Goal: Task Accomplishment & Management: Complete application form

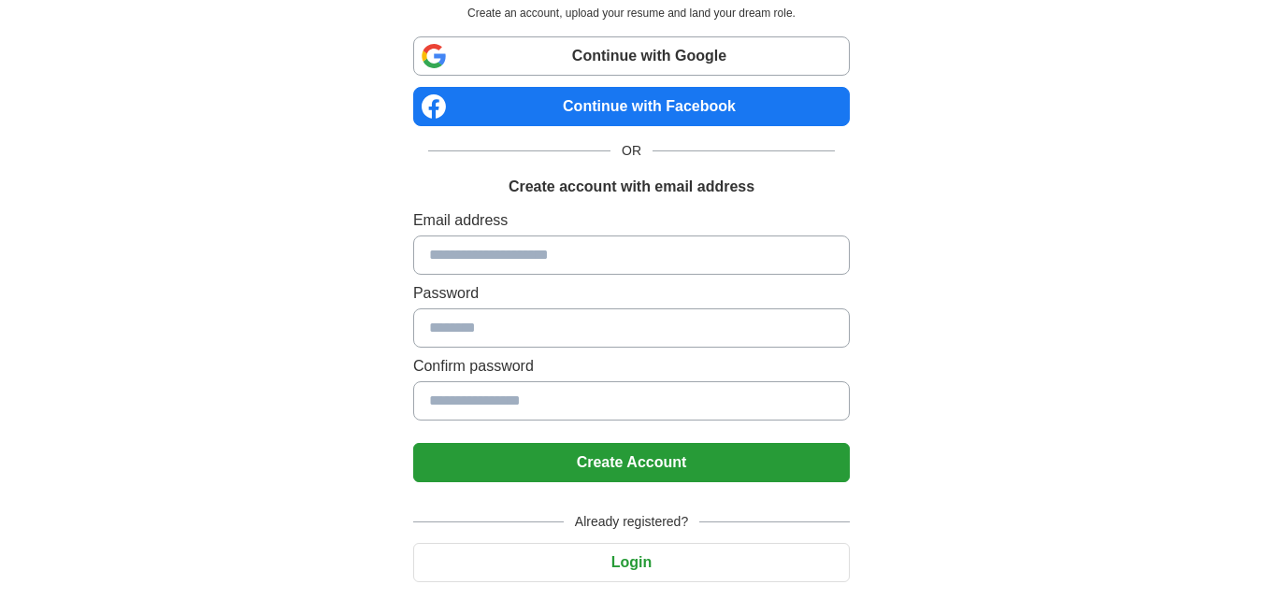
scroll to position [124, 0]
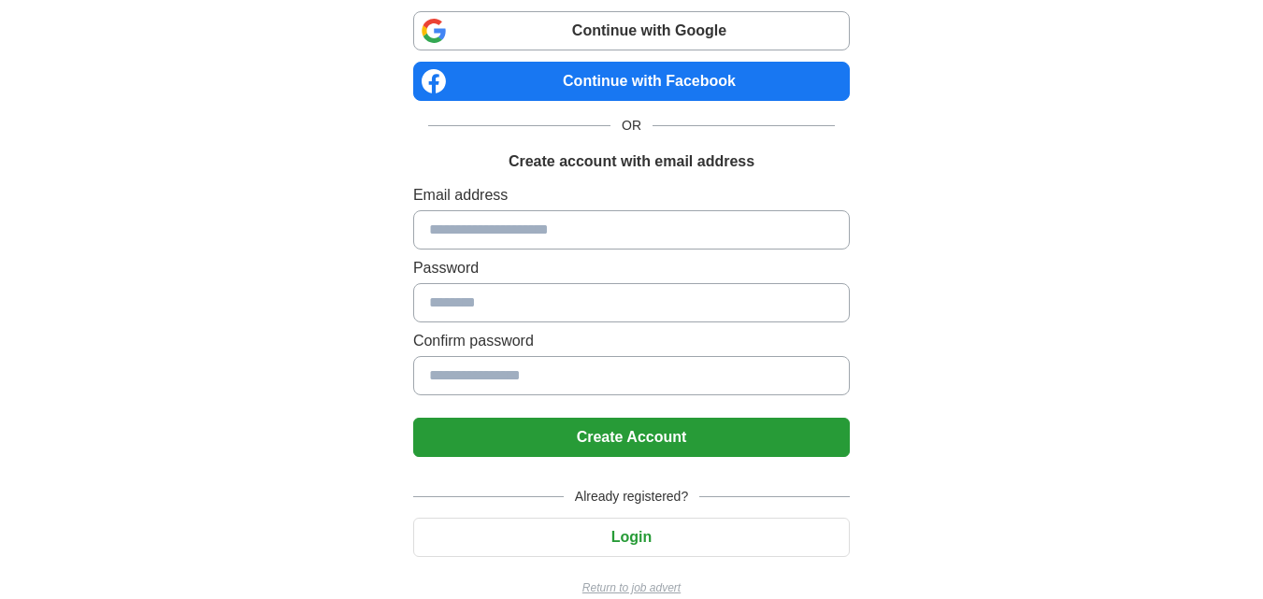
click at [493, 242] on input at bounding box center [631, 229] width 436 height 39
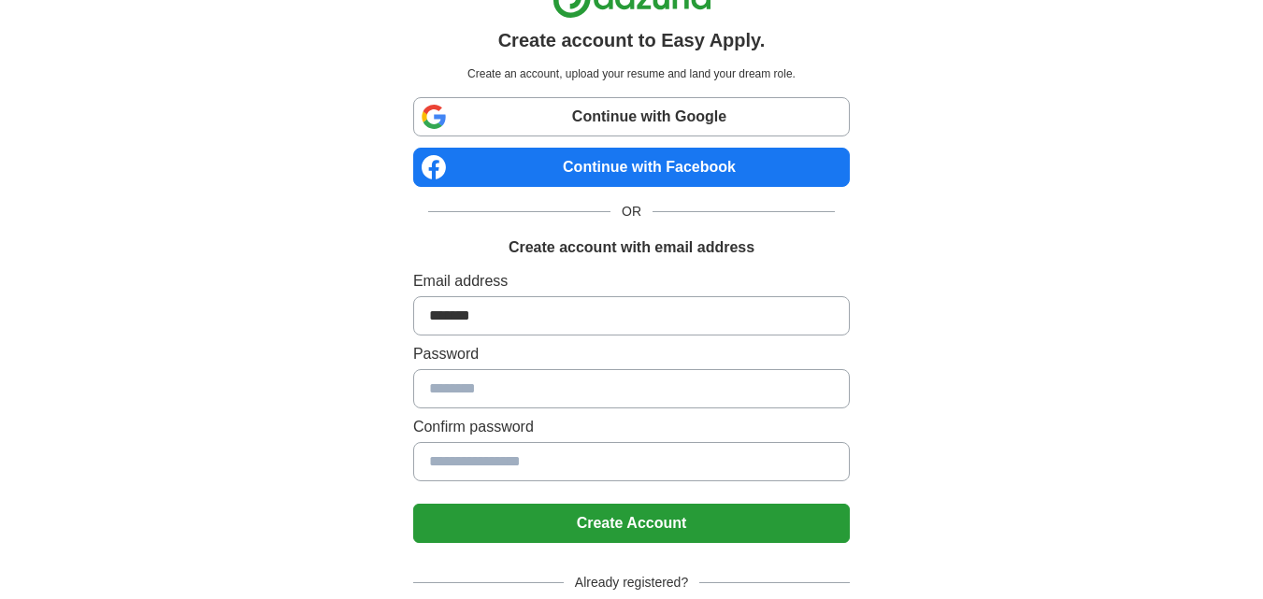
scroll to position [0, 0]
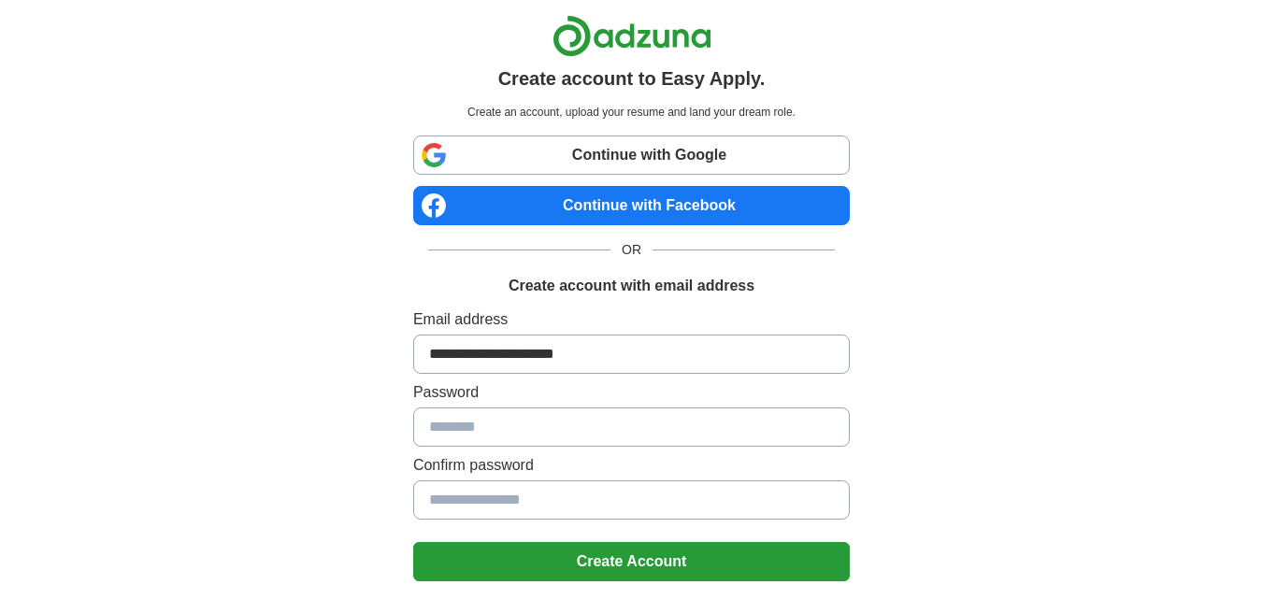
type input "**********"
click at [581, 421] on input at bounding box center [631, 426] width 436 height 39
click at [574, 439] on input at bounding box center [631, 426] width 436 height 39
click at [539, 498] on input at bounding box center [631, 499] width 436 height 39
click at [554, 427] on input at bounding box center [631, 426] width 436 height 39
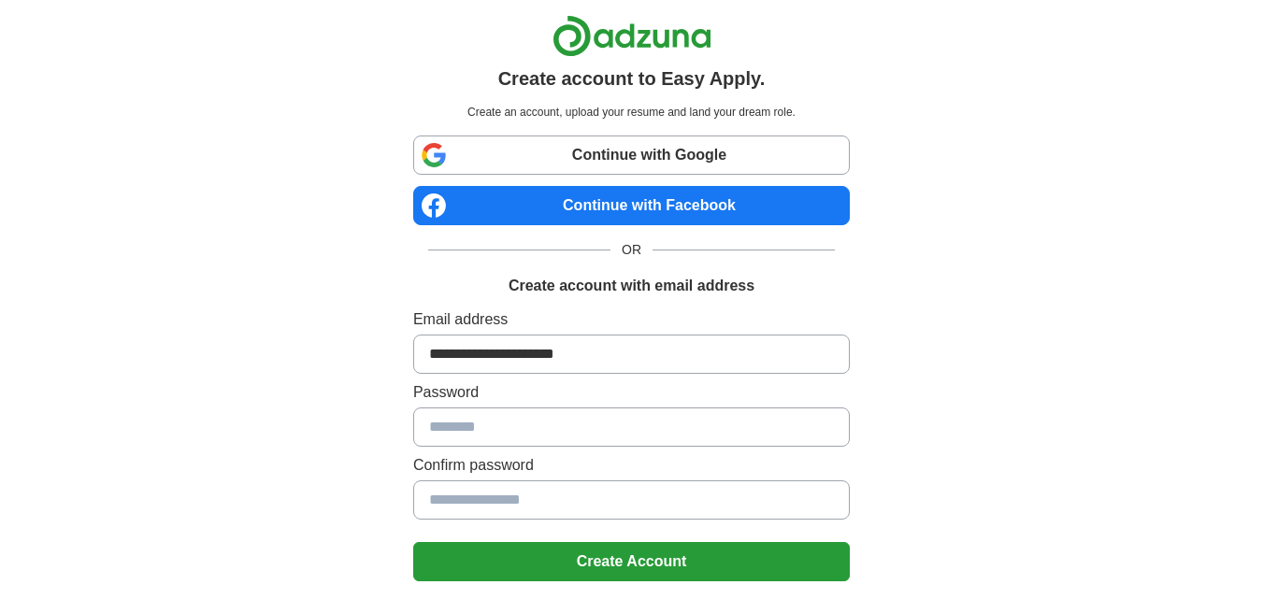
click at [555, 427] on input at bounding box center [631, 426] width 436 height 39
click at [556, 427] on input at bounding box center [631, 426] width 436 height 39
click at [314, 424] on div "**********" at bounding box center [632, 375] width 1166 height 750
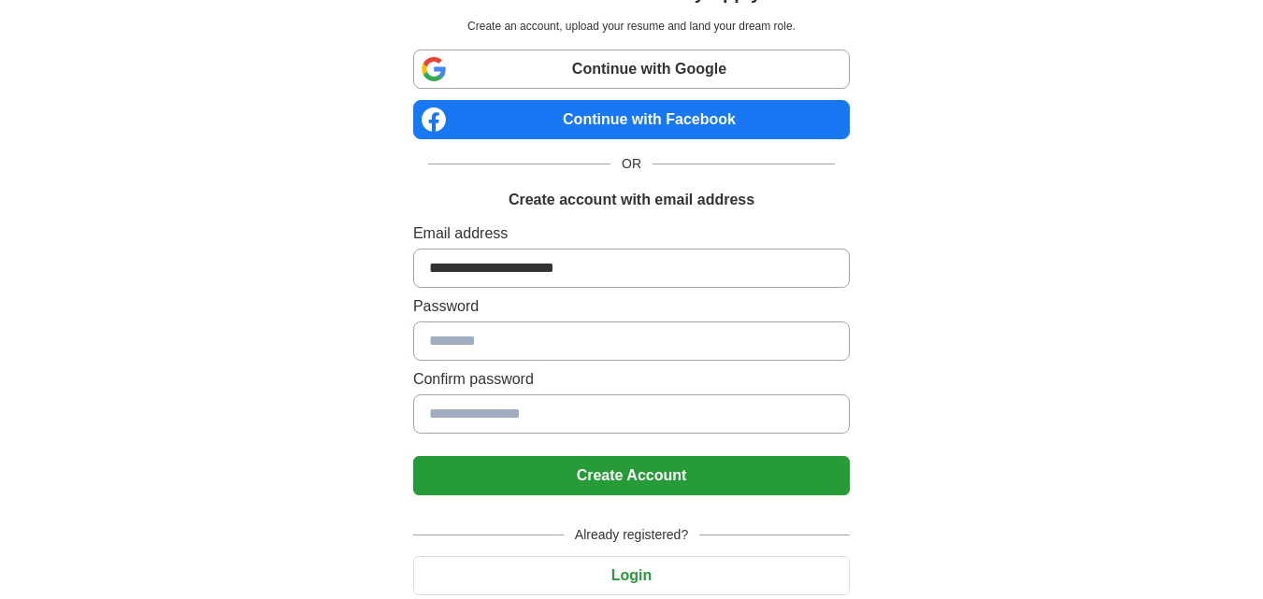
scroll to position [124, 0]
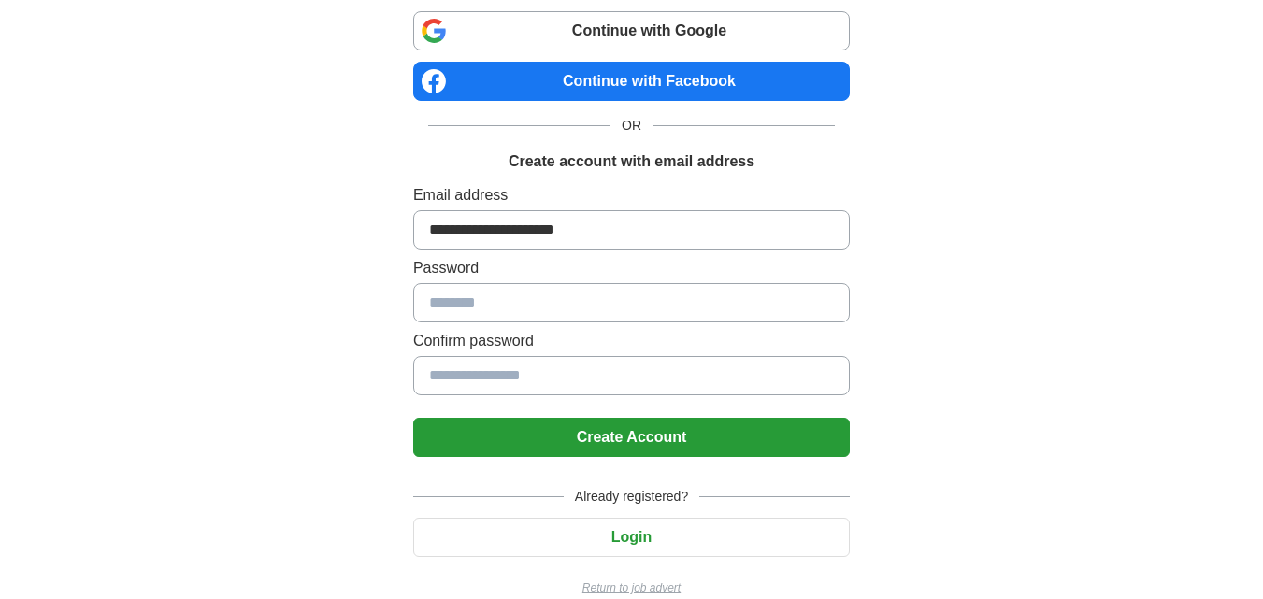
click at [666, 162] on h1 "Create account with email address" at bounding box center [631, 161] width 246 height 22
click at [598, 281] on div "**********" at bounding box center [631, 293] width 436 height 219
click at [592, 297] on input at bounding box center [631, 302] width 436 height 39
click at [592, 298] on input at bounding box center [631, 302] width 436 height 39
click at [592, 299] on input at bounding box center [631, 302] width 436 height 39
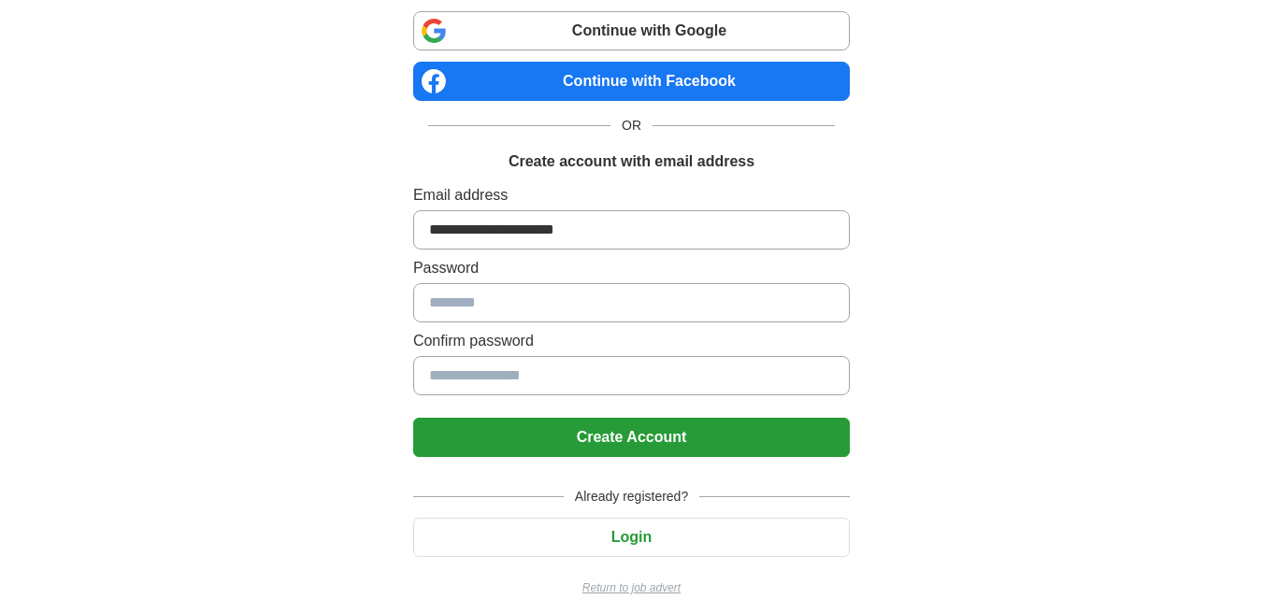
drag, startPoint x: 592, startPoint y: 299, endPoint x: 544, endPoint y: 313, distance: 49.7
click at [544, 313] on input at bounding box center [631, 302] width 436 height 39
click at [625, 225] on input "**********" at bounding box center [631, 229] width 436 height 39
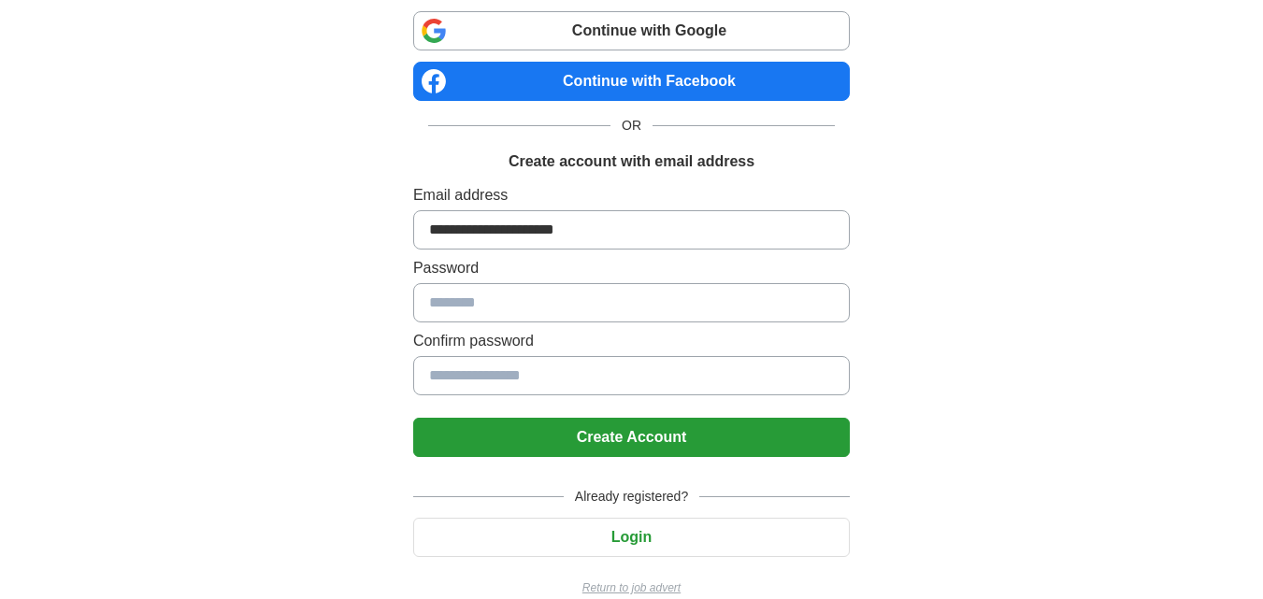
click at [664, 29] on link "Continue with Google" at bounding box center [631, 30] width 436 height 39
